Goal: Find specific page/section: Find specific page/section

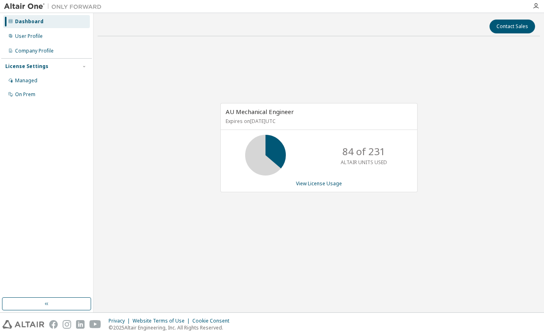
click at [194, 288] on div "Contact Sales AU Mechanical Engineer Expires on [DATE] UTC 84 of 231 ALTAIR UNI…" at bounding box center [319, 162] width 443 height 291
